Goal: Transaction & Acquisition: Book appointment/travel/reservation

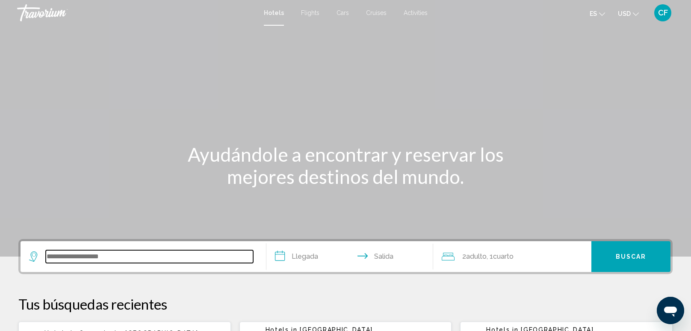
click at [87, 258] on input "Search widget" at bounding box center [150, 256] width 208 height 13
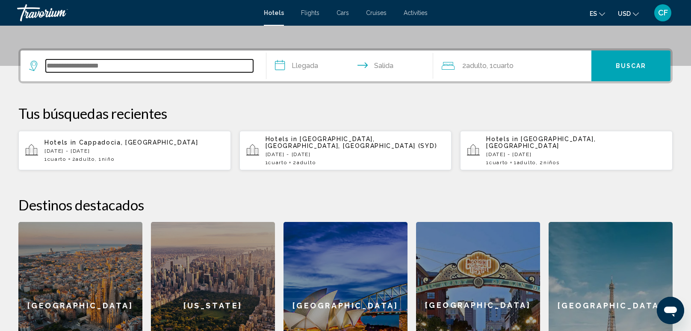
scroll to position [211, 0]
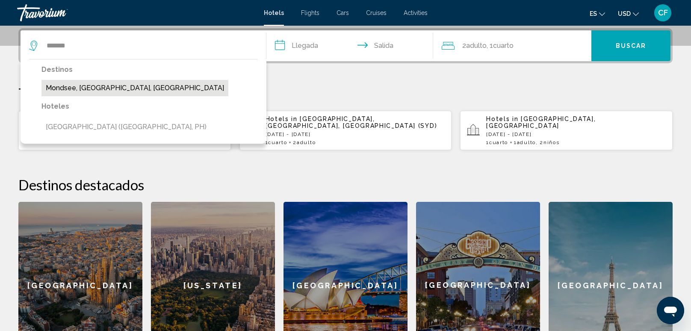
click at [117, 87] on button "Mondsee, [GEOGRAPHIC_DATA], [GEOGRAPHIC_DATA]" at bounding box center [135, 88] width 187 height 16
type input "**********"
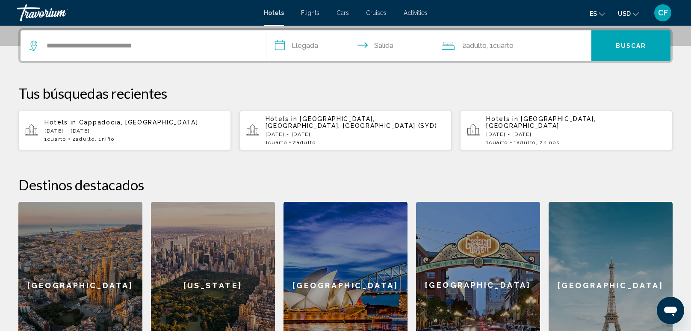
click at [626, 11] on span "USD" at bounding box center [624, 13] width 13 height 7
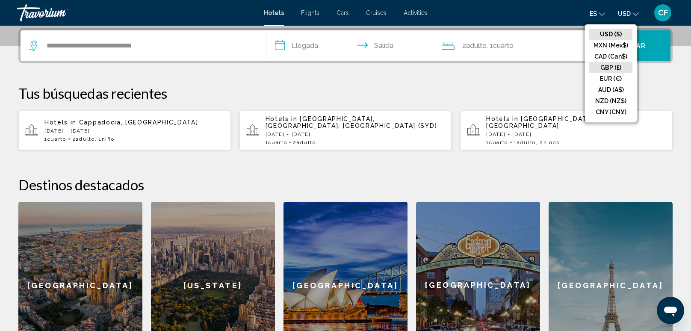
click at [606, 71] on button "GBP (£)" at bounding box center [611, 67] width 43 height 11
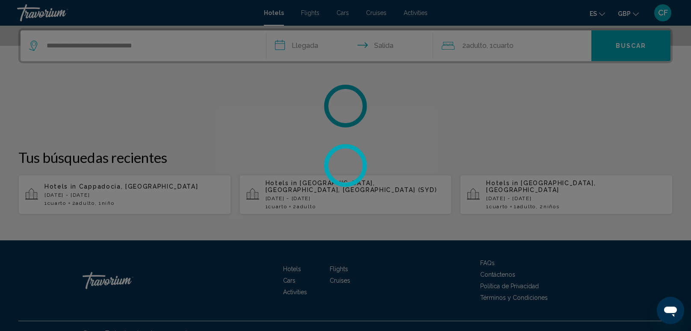
click at [622, 17] on div at bounding box center [345, 165] width 691 height 331
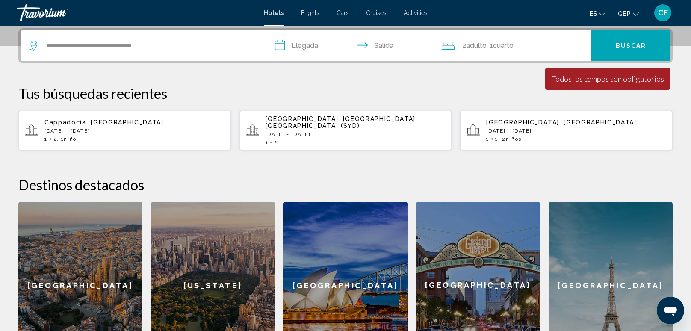
click at [622, 18] on button "GBP USD ($) MXN (Mex$) CAD (Can$) GBP (£) EUR (€) AUD (A$) NZD (NZ$) CNY (CN¥)" at bounding box center [628, 13] width 21 height 12
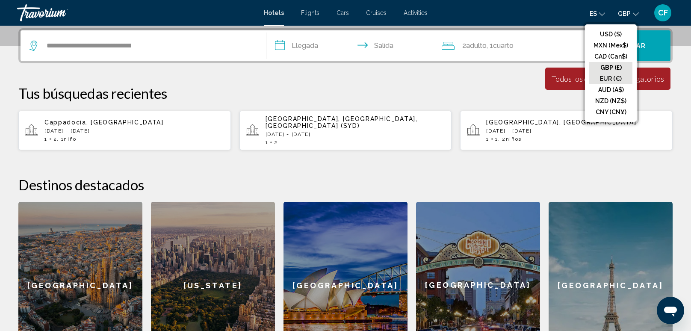
click at [620, 80] on button "EUR (€)" at bounding box center [611, 78] width 43 height 11
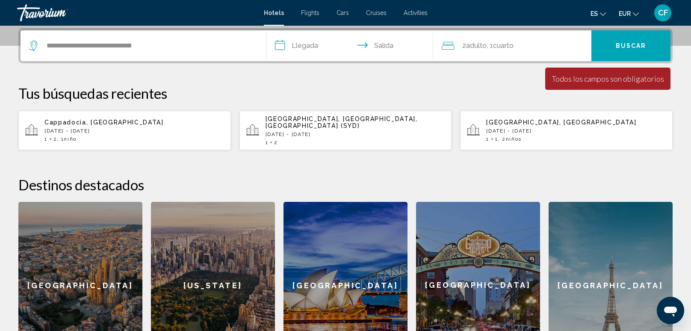
click at [355, 160] on div "**********" at bounding box center [345, 198] width 689 height 341
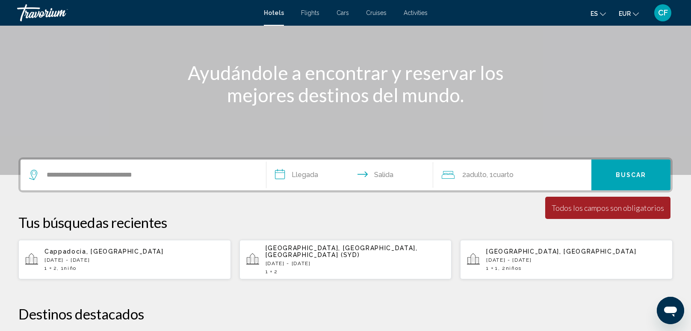
scroll to position [80, 0]
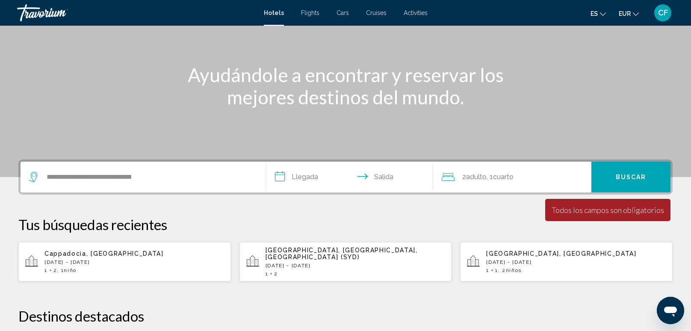
click at [508, 222] on p "Tus búsquedas recientes" at bounding box center [345, 224] width 655 height 17
